Goal: Task Accomplishment & Management: Complete application form

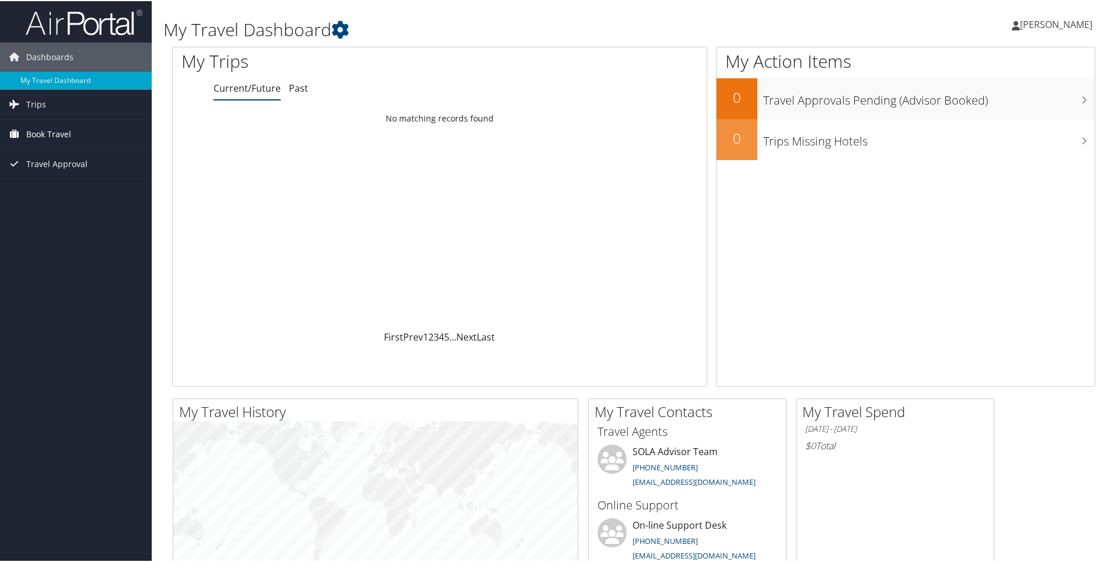
click at [42, 135] on span "Book Travel" at bounding box center [48, 132] width 45 height 29
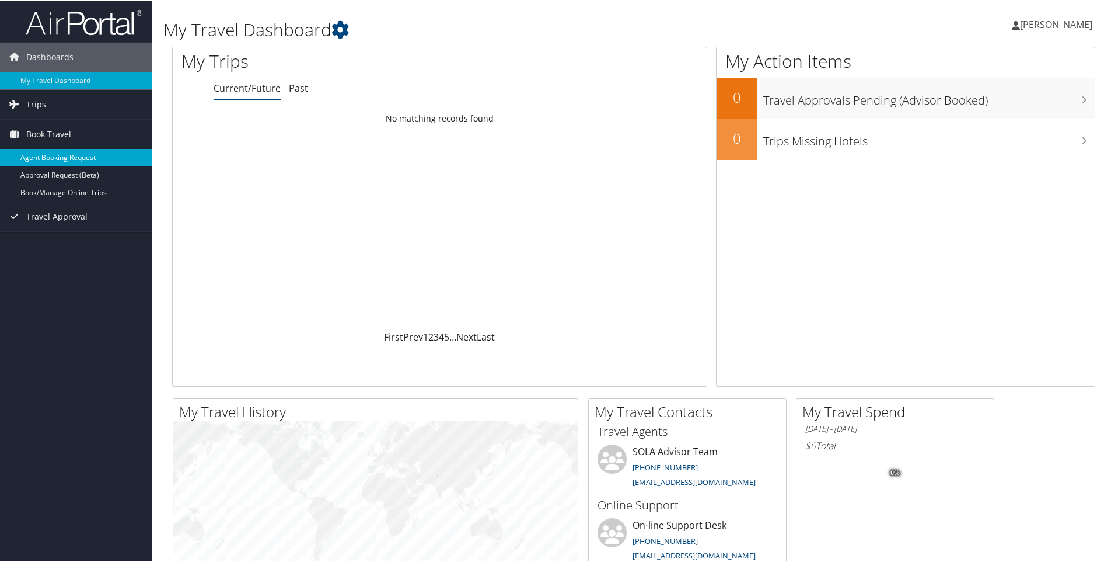
click at [44, 158] on link "Agent Booking Request" at bounding box center [76, 157] width 152 height 18
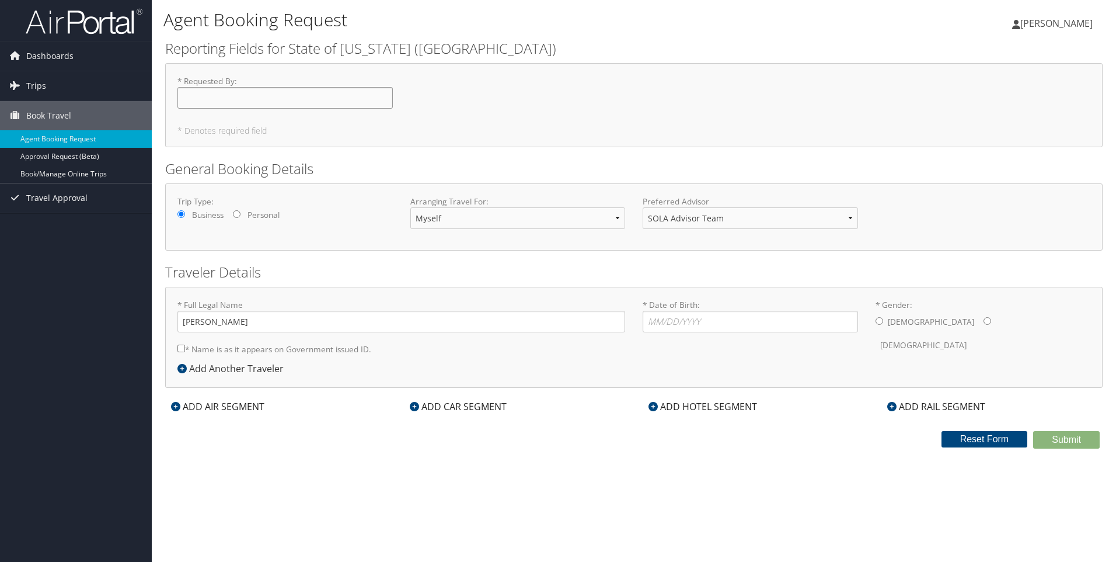
click at [195, 96] on input "* Requested By : Required" at bounding box center [284, 98] width 215 height 22
click at [247, 94] on input "[PERSON_NAME]" at bounding box center [284, 98] width 215 height 22
type input "[PERSON_NAME]"
click at [234, 213] on input "Personal" at bounding box center [237, 214] width 8 height 8
radio input "true"
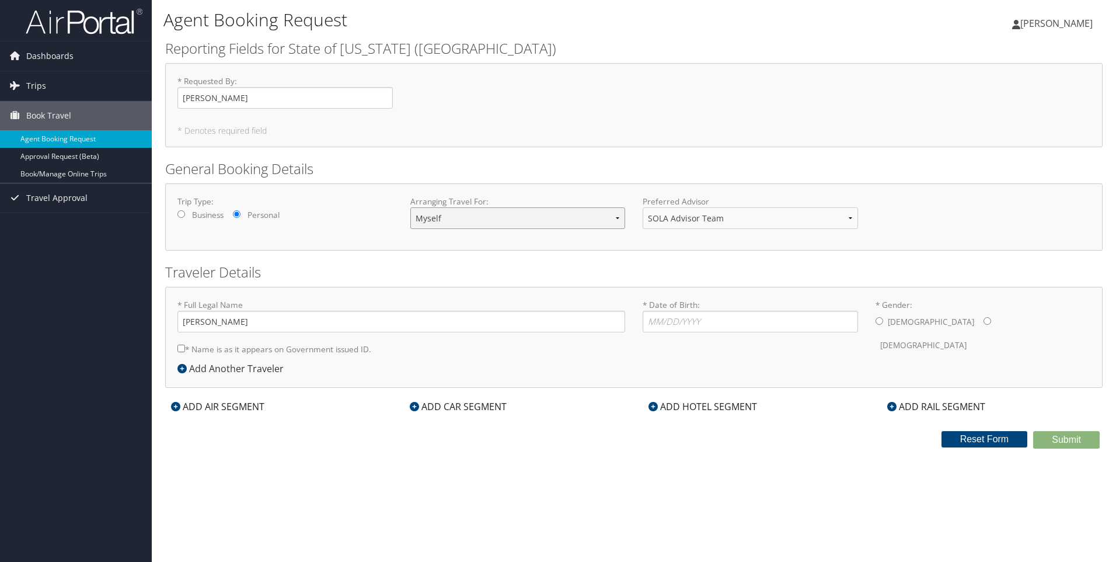
click at [616, 222] on select "Myself Another Traveler Guest Traveler" at bounding box center [517, 218] width 215 height 22
click at [657, 323] on input "* Date of Birth: Invalid Date" at bounding box center [750, 322] width 215 height 22
type input "11/19/1965"
click at [984, 323] on input "* Gender: Male Female" at bounding box center [988, 321] width 8 height 8
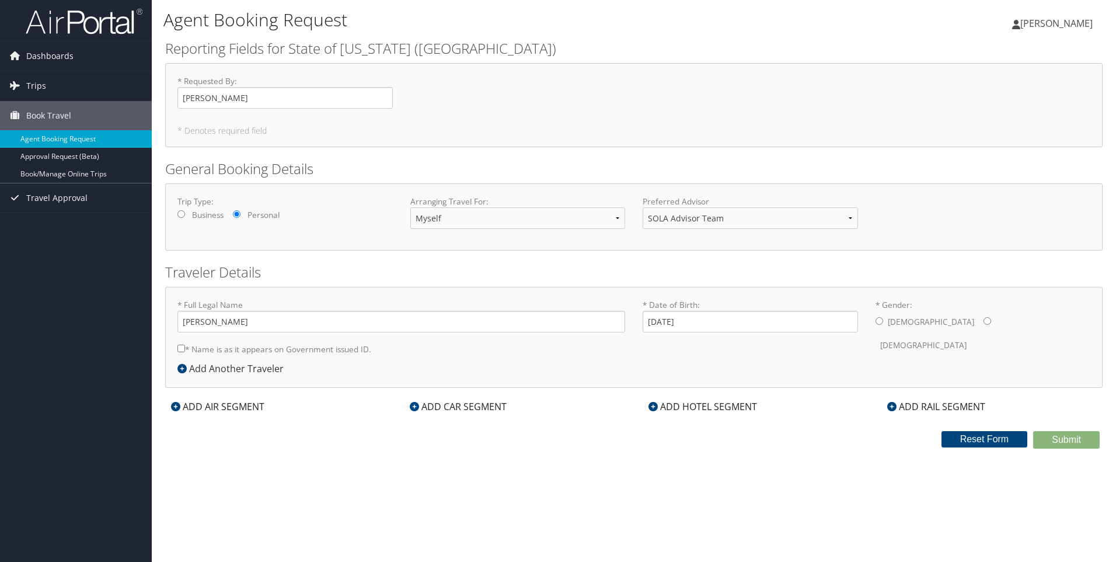
radio input "true"
click at [181, 347] on input "* Name is as it appears on Government issued ID." at bounding box center [181, 348] width 8 height 8
checkbox input "true"
click at [222, 367] on div "Add Another Traveler" at bounding box center [233, 368] width 112 height 14
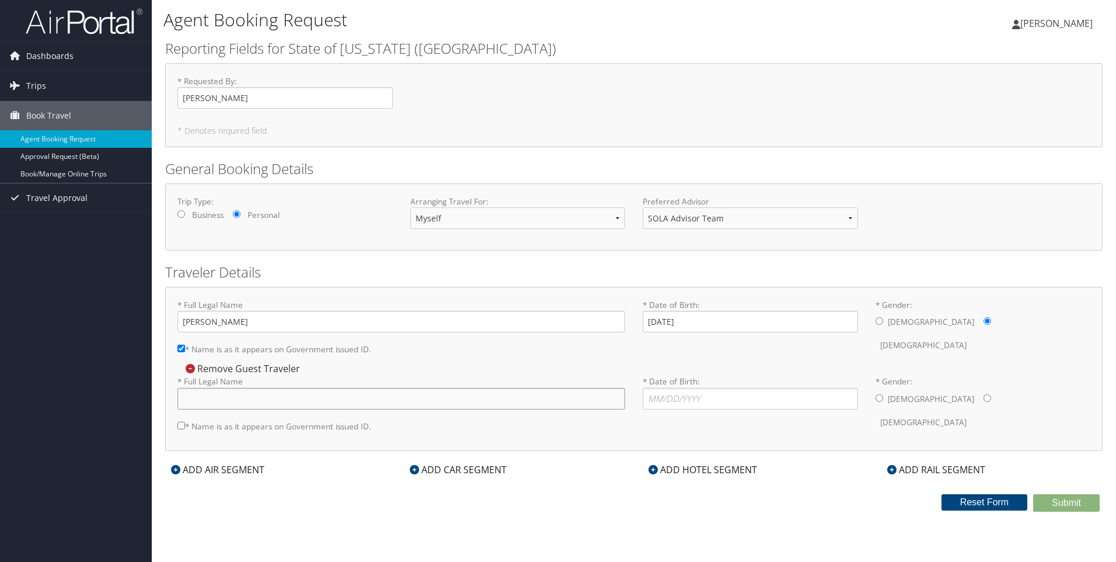
click at [198, 396] on input "* Full Legal Name" at bounding box center [401, 399] width 448 height 22
type input "Jeffrey Willis Simmons"
click at [655, 398] on input "* Date of Birth: Invalid Date" at bounding box center [750, 399] width 215 height 22
type input "11/20/1961"
click at [880, 400] on input "* Gender: Male Female" at bounding box center [880, 398] width 8 height 8
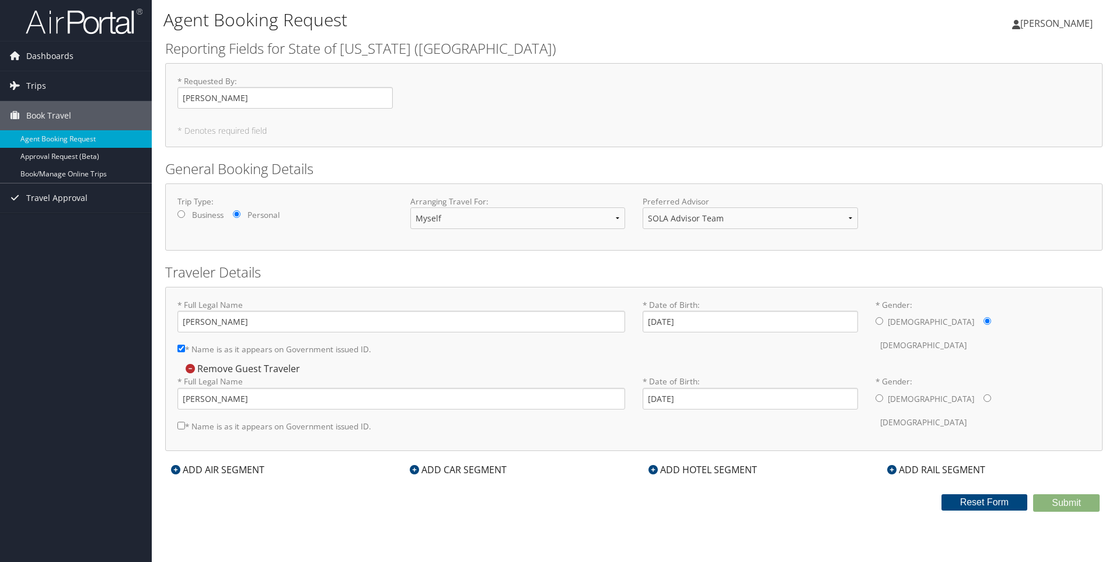
radio input "true"
click at [182, 422] on input "* Name is as it appears on Government issued ID." at bounding box center [181, 425] width 8 height 8
checkbox input "true"
click at [219, 468] on div "ADD AIR SEGMENT" at bounding box center [217, 469] width 105 height 14
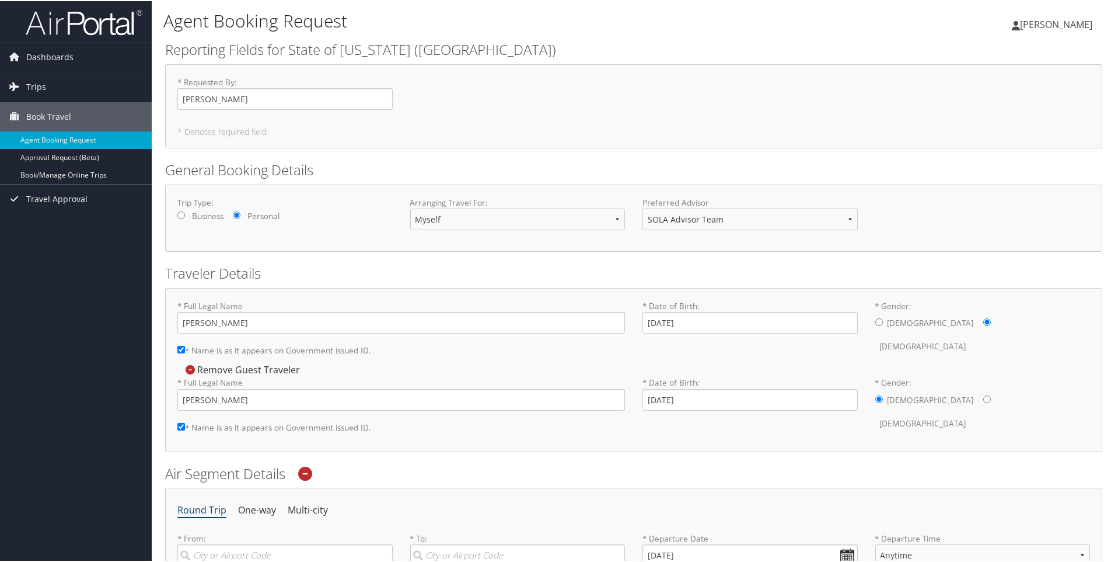
scroll to position [175, 0]
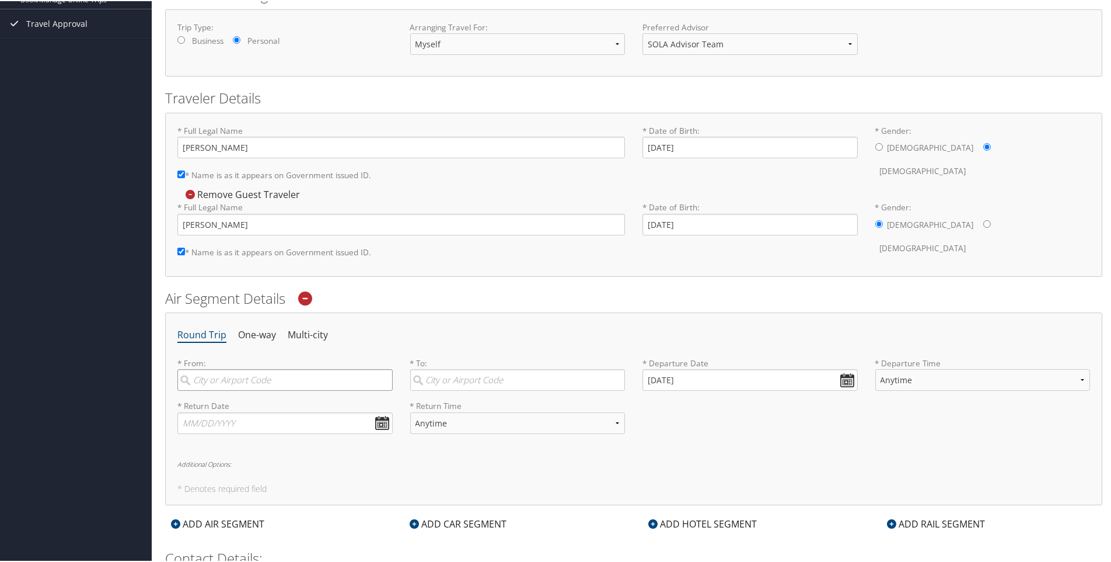
click at [214, 381] on input "search" at bounding box center [284, 379] width 215 height 22
click at [204, 402] on div "Shreveport (SHV LA)" at bounding box center [287, 402] width 200 height 15
click at [204, 389] on input "SHV" at bounding box center [284, 379] width 215 height 22
type input "Shreveport (SHV LA)"
click at [453, 379] on input "search" at bounding box center [517, 379] width 215 height 22
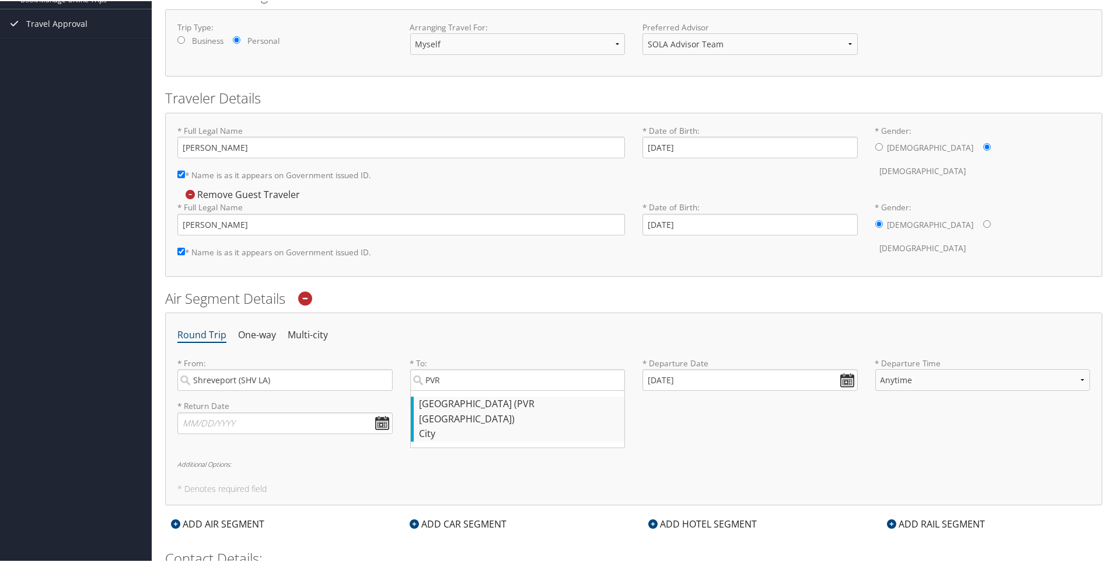
click at [439, 403] on div "Puerto Vallarta (PVR Mexico)" at bounding box center [520, 410] width 200 height 30
click at [439, 389] on input "PVR" at bounding box center [517, 379] width 215 height 22
type input "Puerto Vallarta (PVR Mexico)"
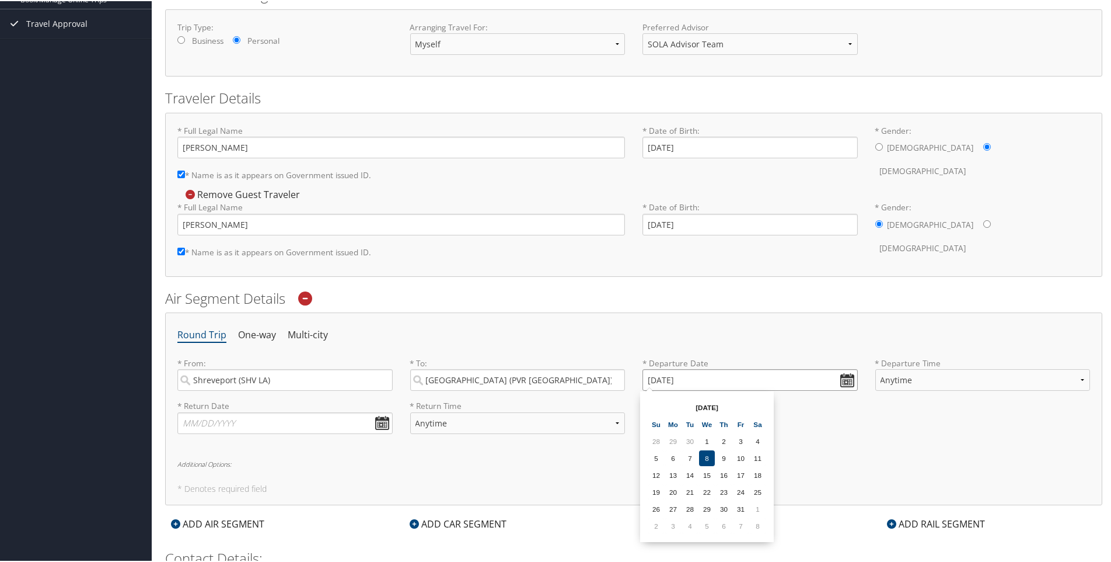
click at [848, 377] on input "10/08/2025" at bounding box center [750, 379] width 215 height 22
click at [754, 524] on td "8" at bounding box center [758, 525] width 16 height 16
click at [845, 381] on input "11/08/2025" at bounding box center [750, 379] width 215 height 22
click at [755, 529] on td "6" at bounding box center [758, 525] width 16 height 16
click at [845, 375] on input "12/06/2025" at bounding box center [750, 379] width 215 height 22
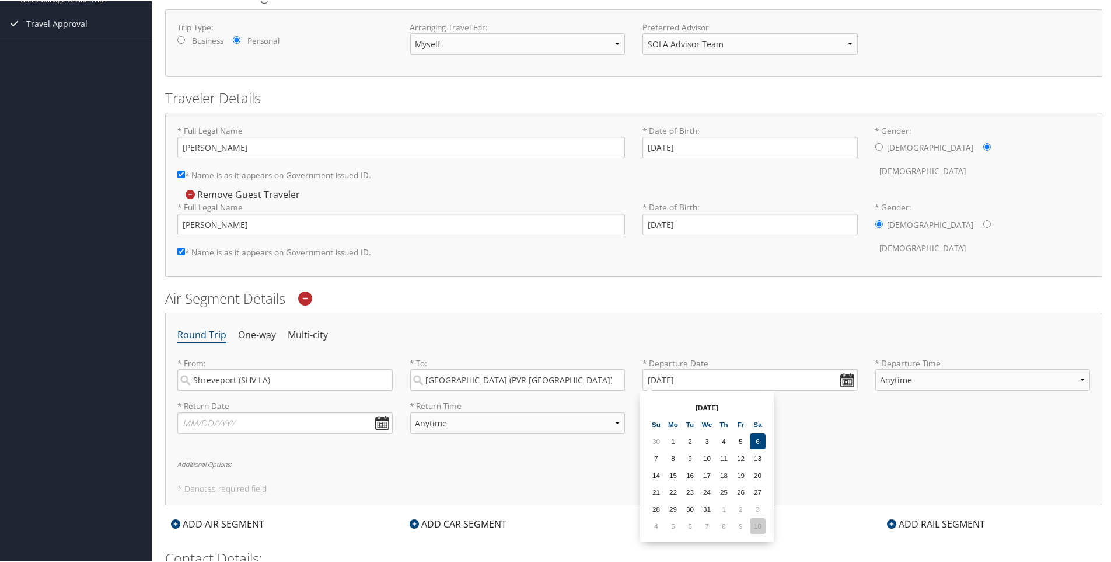
click at [757, 522] on td "10" at bounding box center [758, 525] width 16 height 16
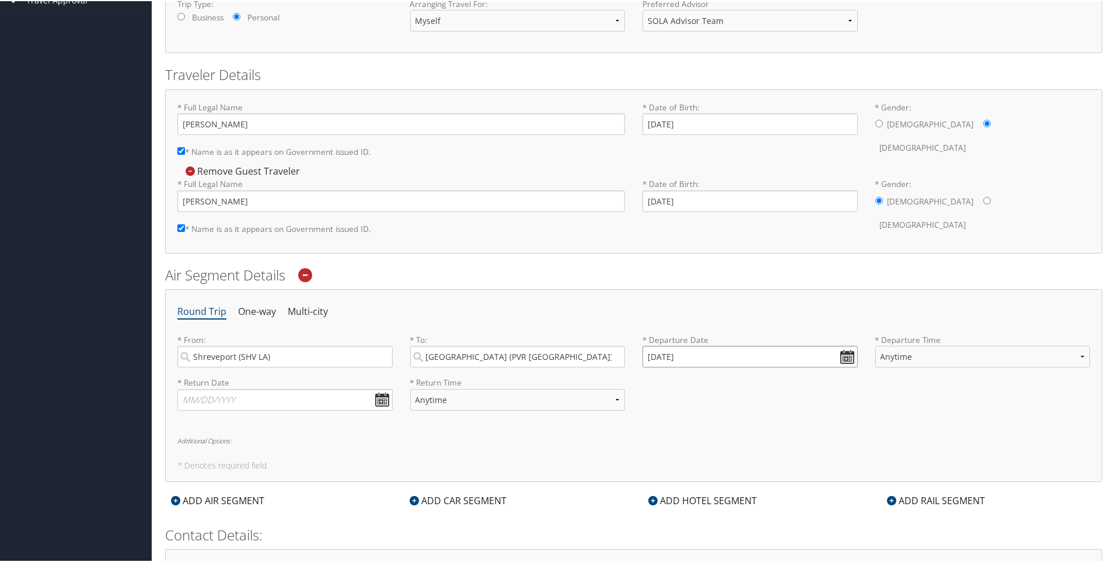
click at [845, 354] on input "01/10/2026" at bounding box center [750, 355] width 215 height 22
click at [726, 503] on td "5" at bounding box center [724, 501] width 16 height 16
type input "02/05/2026"
click at [913, 354] on select "Anytime Early Morning (5AM-7AM) Morning (7AM-12PM) Afternoon (12PM-5PM) Evening…" at bounding box center [983, 355] width 215 height 22
select select "5AM-7AM"
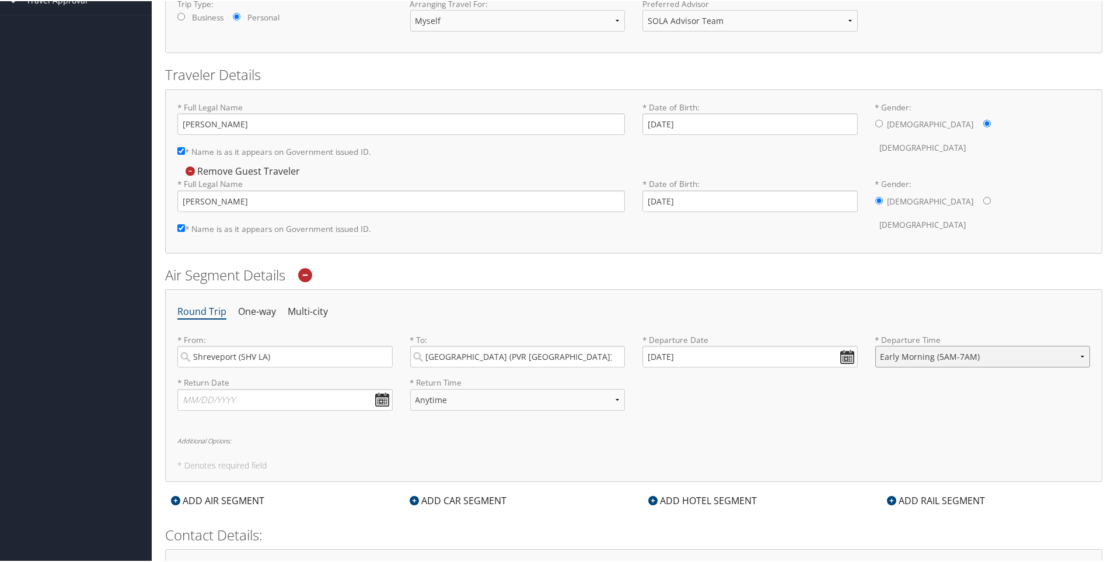
click at [876, 344] on select "Anytime Early Morning (5AM-7AM) Morning (7AM-12PM) Afternoon (12PM-5PM) Evening…" at bounding box center [983, 355] width 215 height 22
click at [218, 401] on input "text" at bounding box center [284, 399] width 215 height 22
click at [385, 395] on input "02/10/2026" at bounding box center [284, 399] width 215 height 22
type input "02/10/2026"
click at [475, 402] on select "Anytime Early Morning (5AM-7AM) Morning (7AM-12PM) Afternoon (12PM-5PM) Evening…" at bounding box center [517, 399] width 215 height 22
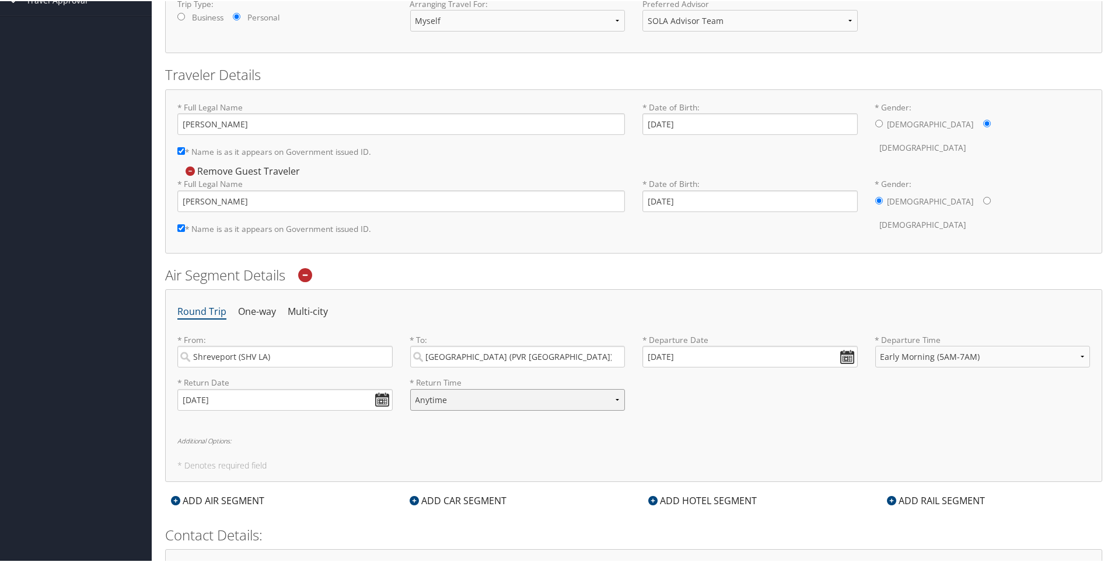
select select "7AM-12PM"
click at [410, 388] on select "Anytime Early Morning (5AM-7AM) Morning (7AM-12PM) Afternoon (12PM-5PM) Evening…" at bounding box center [517, 399] width 215 height 22
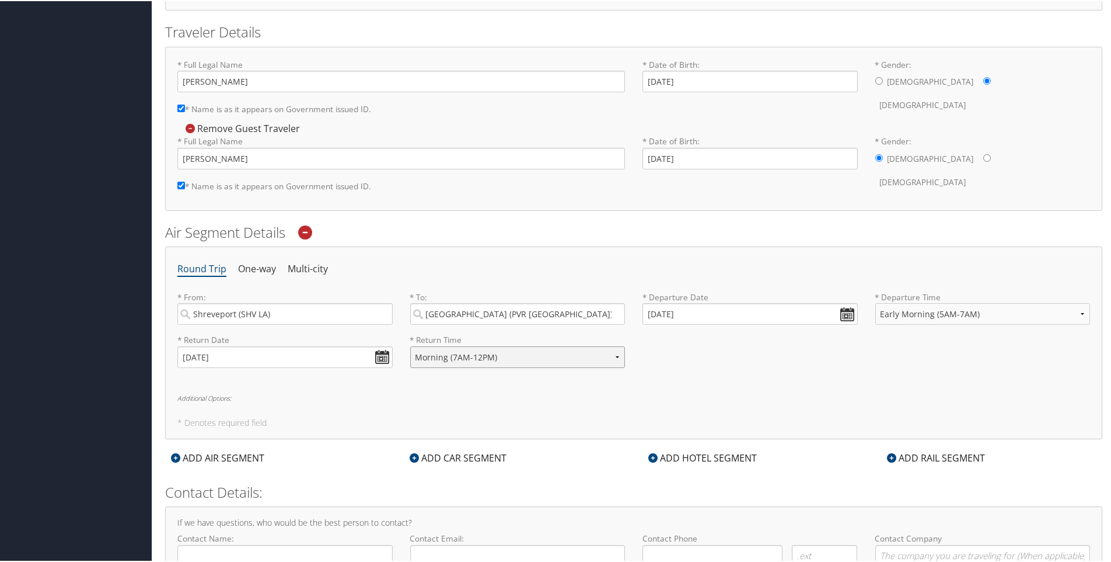
scroll to position [309, 0]
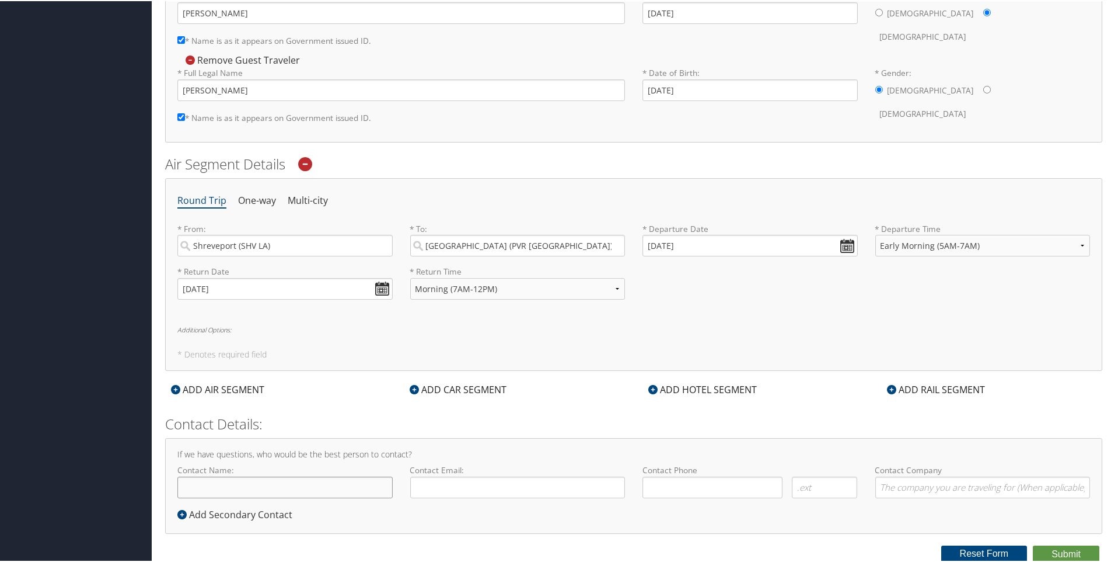
click at [192, 486] on input "Contact Name:" at bounding box center [284, 486] width 215 height 22
type input "[PERSON_NAME]"
type input "cms006@lsuhs.edu"
type input "( ) -"
type input "CCDS"
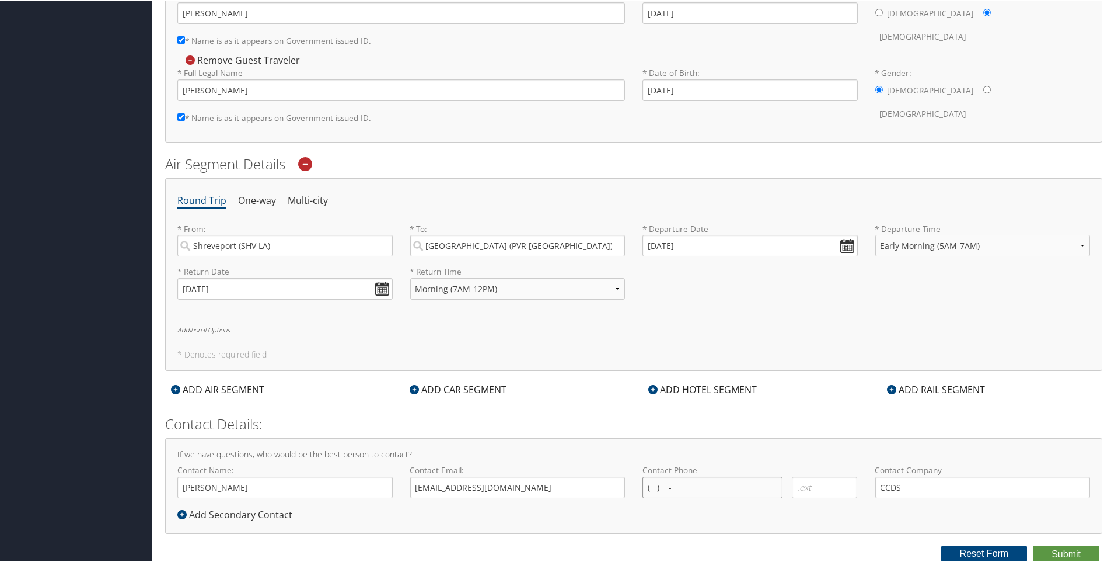
click at [653, 488] on input "( ) -" at bounding box center [713, 486] width 140 height 22
type input "( ) -"
click at [651, 487] on input "( ) -" at bounding box center [713, 486] width 140 height 22
type input "( ) -"
type input "(318) 675-4564"
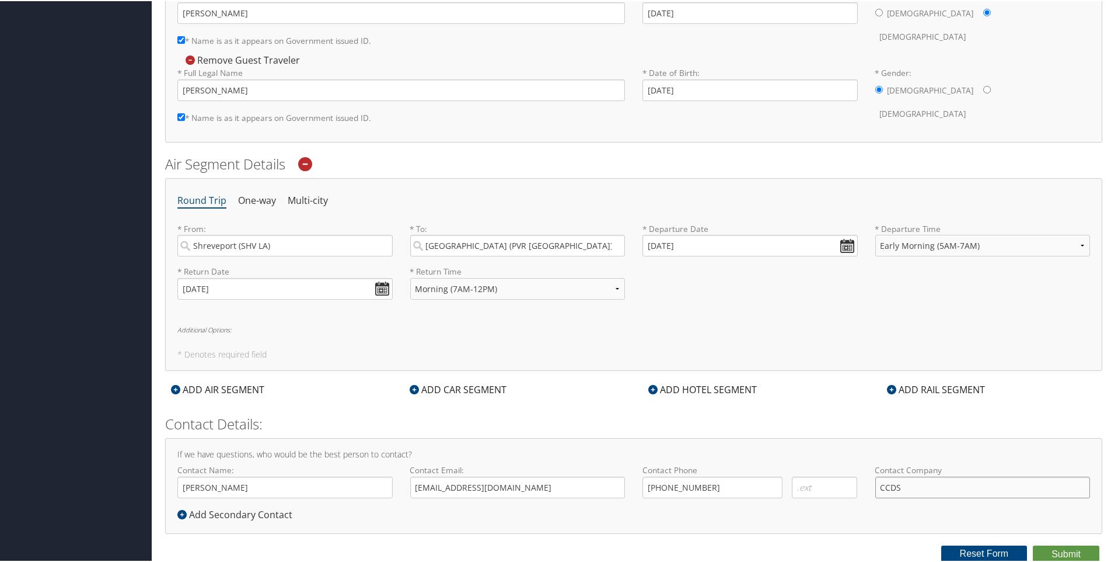
drag, startPoint x: 897, startPoint y: 482, endPoint x: 907, endPoint y: 483, distance: 9.9
click at [897, 482] on input "CCDS" at bounding box center [983, 486] width 215 height 22
type input "CCDS"
click at [1065, 553] on button "Submit" at bounding box center [1066, 553] width 67 height 18
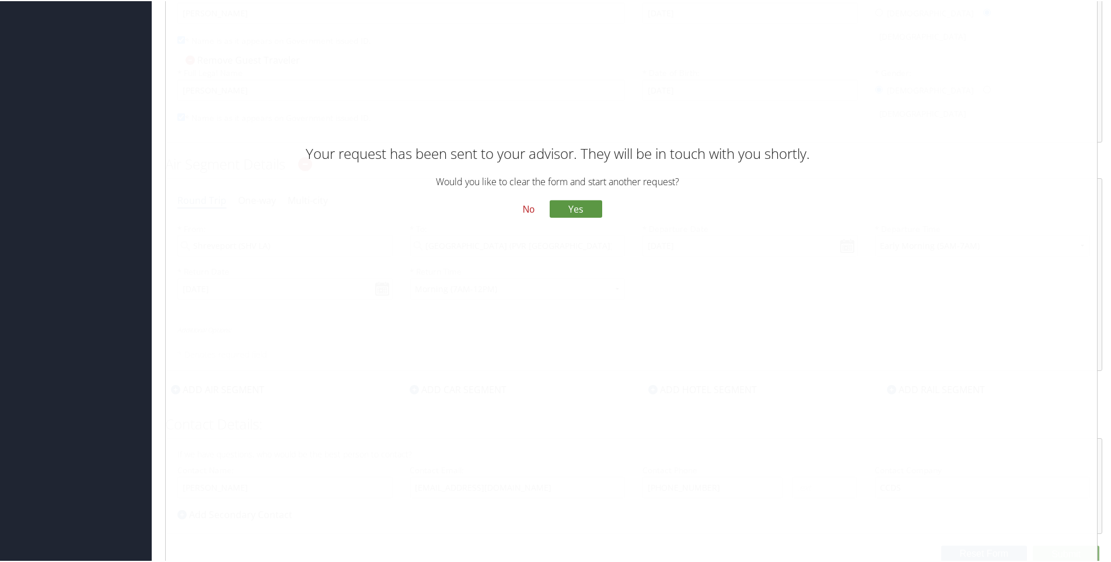
click at [531, 205] on button "No" at bounding box center [529, 208] width 30 height 20
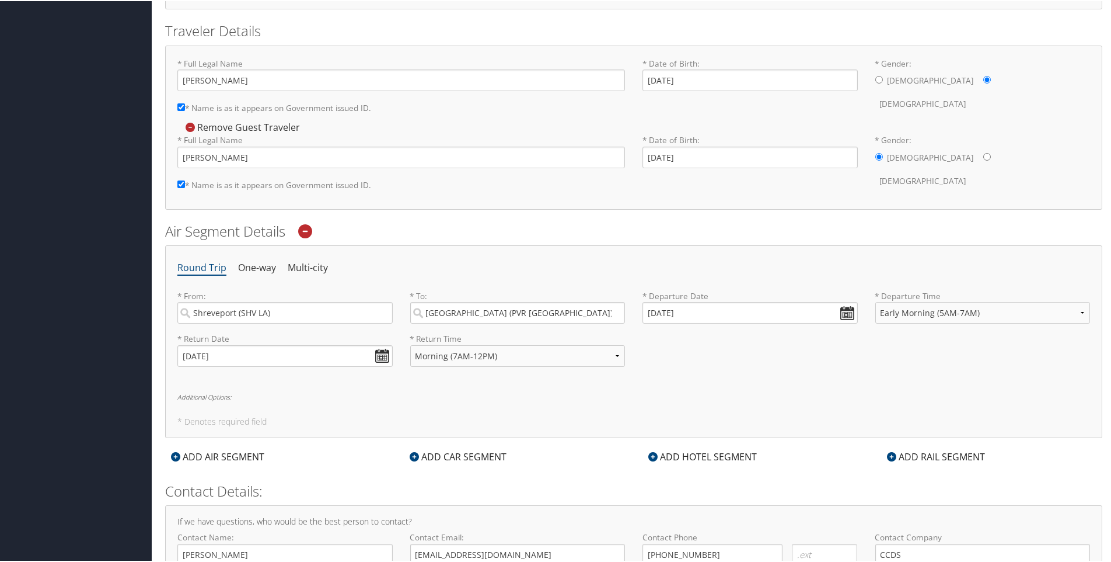
scroll to position [193, 0]
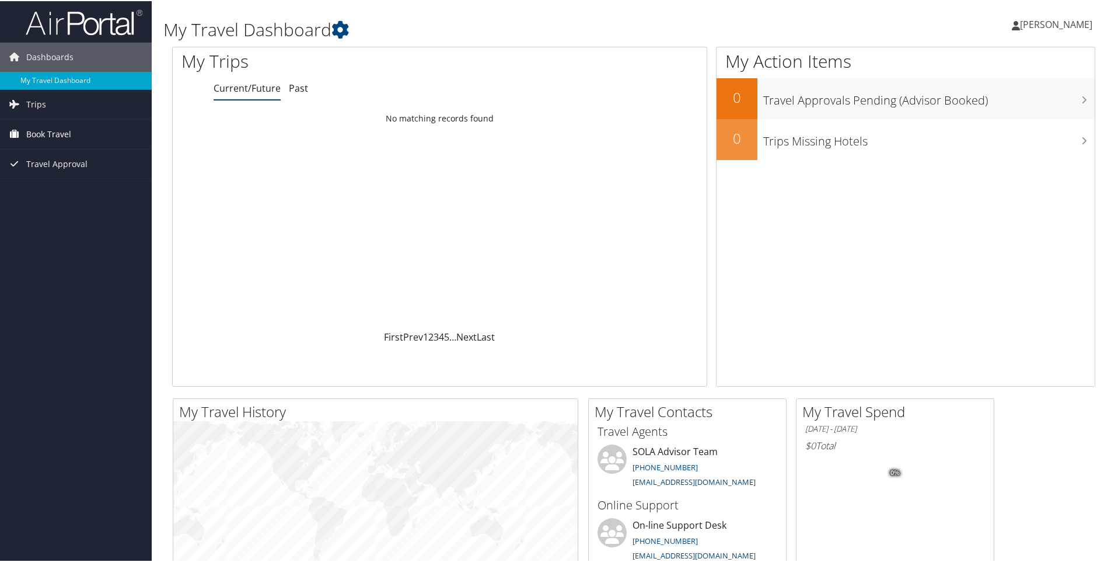
click at [44, 134] on span "Book Travel" at bounding box center [48, 132] width 45 height 29
click at [56, 193] on link "Book/Manage Online Trips" at bounding box center [76, 192] width 152 height 18
